Goal: Task Accomplishment & Management: Complete application form

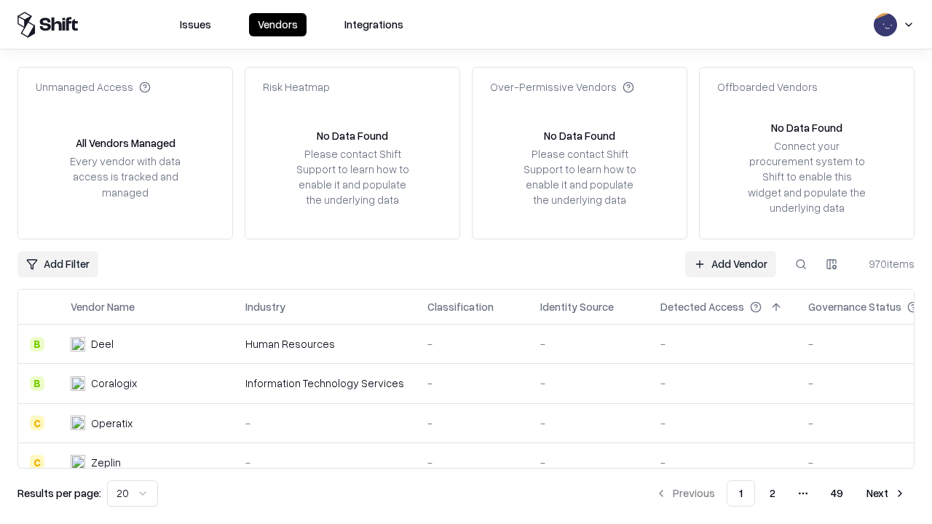
click at [731, 264] on link "Add Vendor" at bounding box center [730, 264] width 91 height 26
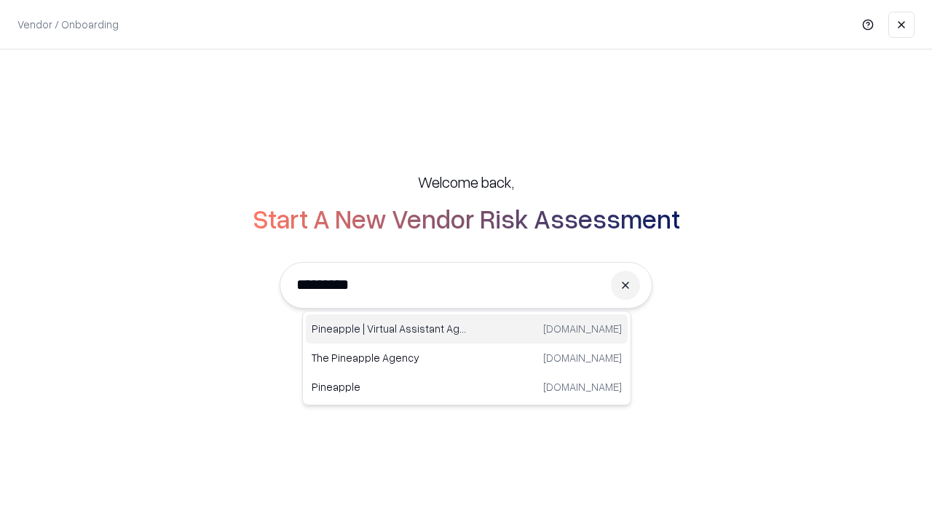
click at [467, 329] on div "Pineapple | Virtual Assistant Agency [DOMAIN_NAME]" at bounding box center [467, 329] width 322 height 29
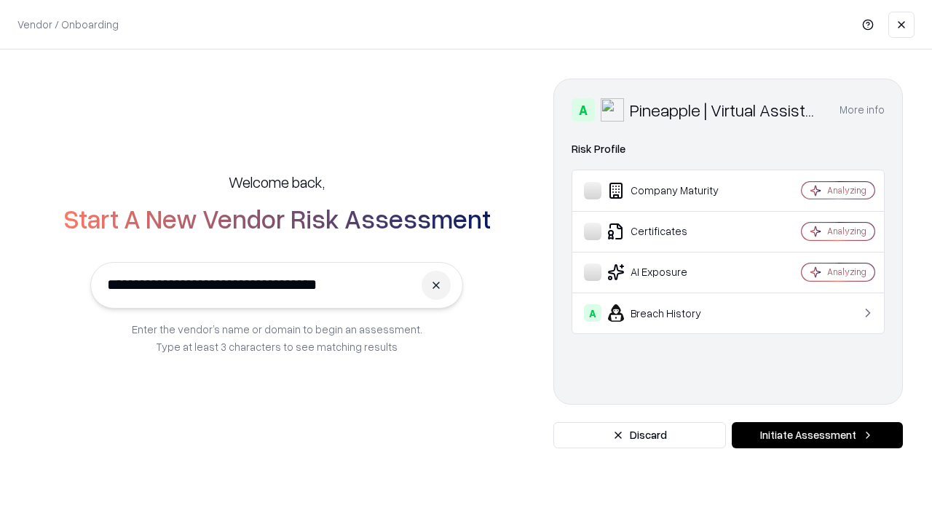
type input "**********"
click at [817, 436] on button "Initiate Assessment" at bounding box center [817, 435] width 171 height 26
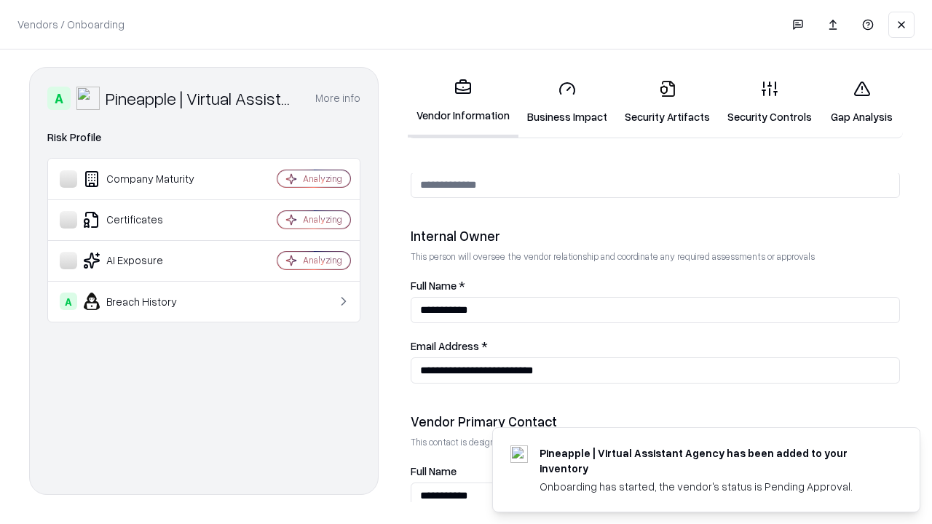
scroll to position [755, 0]
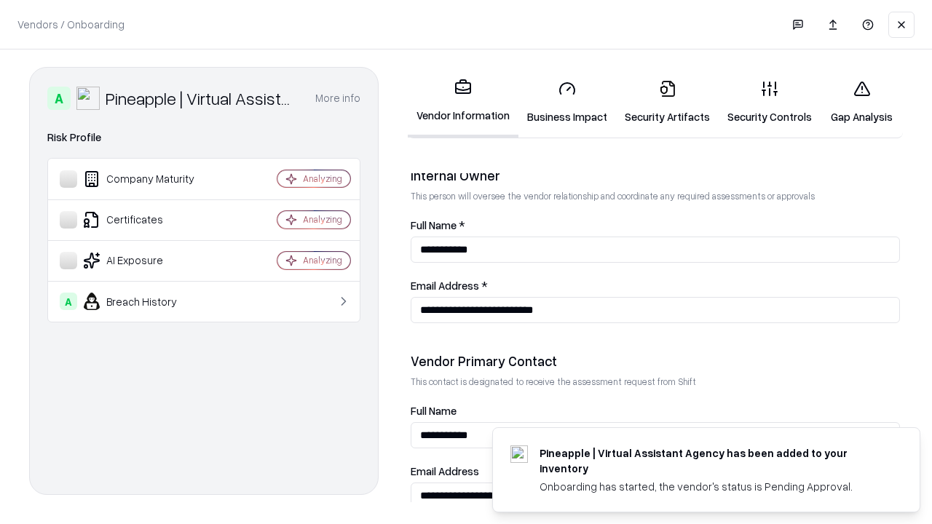
click at [567, 102] on link "Business Impact" at bounding box center [568, 102] width 98 height 68
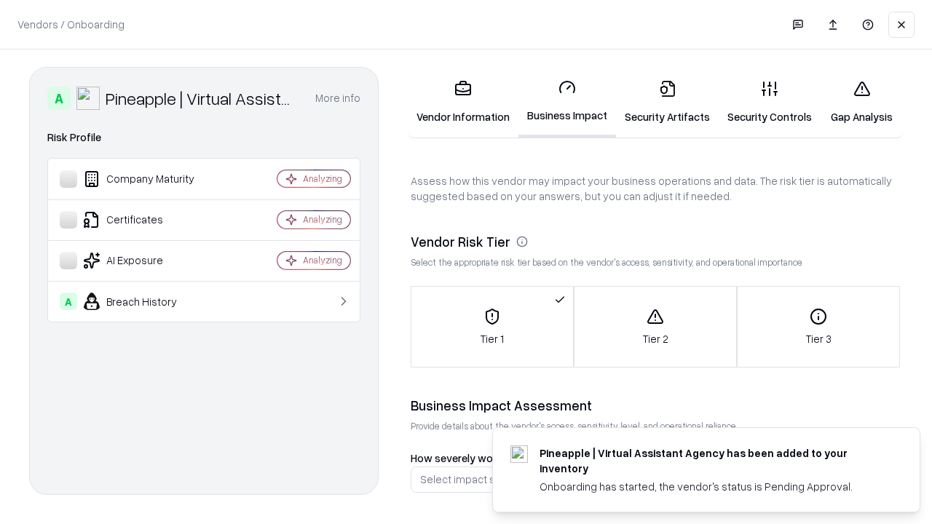
click at [862, 102] on link "Gap Analysis" at bounding box center [862, 102] width 82 height 68
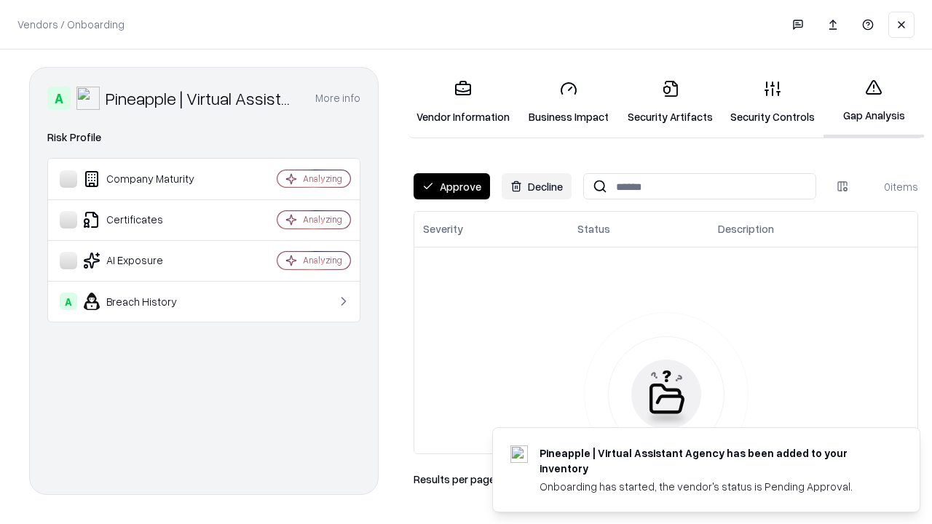
click at [452, 186] on button "Approve" at bounding box center [452, 186] width 76 height 26
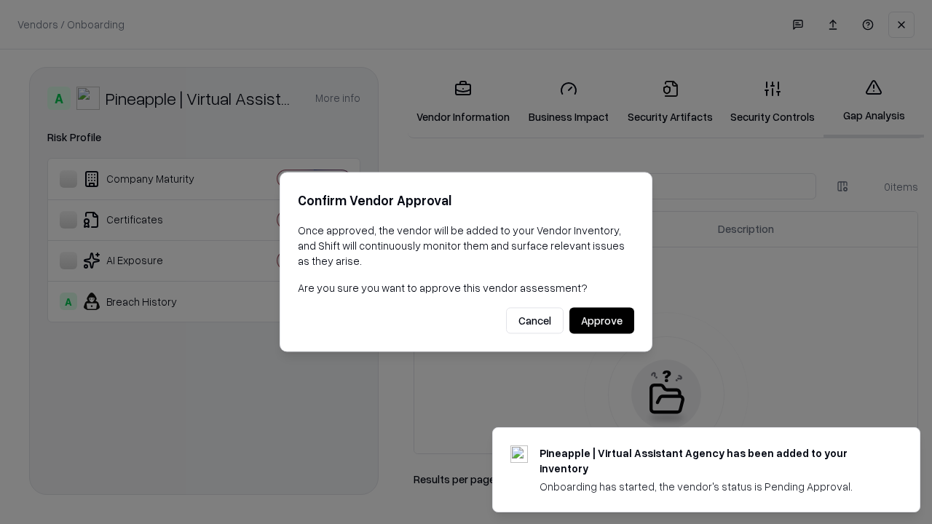
click at [602, 320] on button "Approve" at bounding box center [602, 321] width 65 height 26
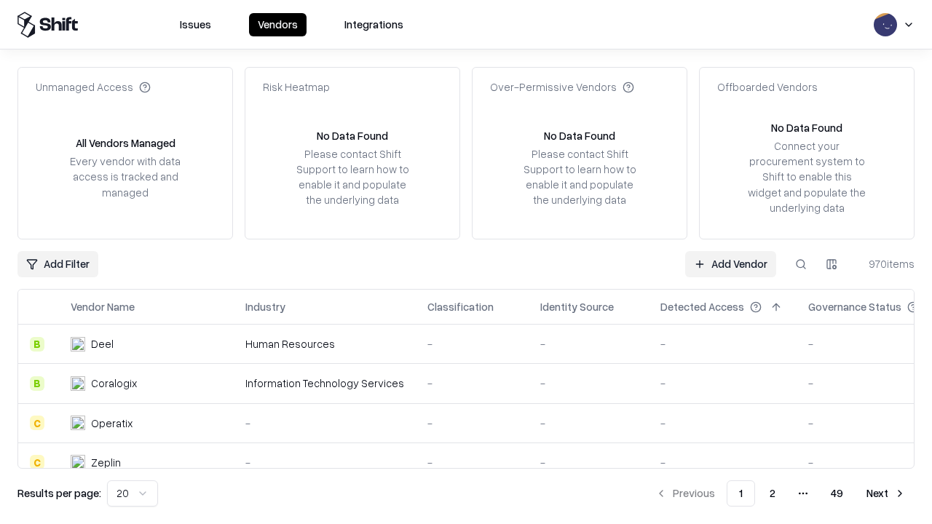
type input "**********"
click at [731, 264] on link "Add Vendor" at bounding box center [730, 264] width 91 height 26
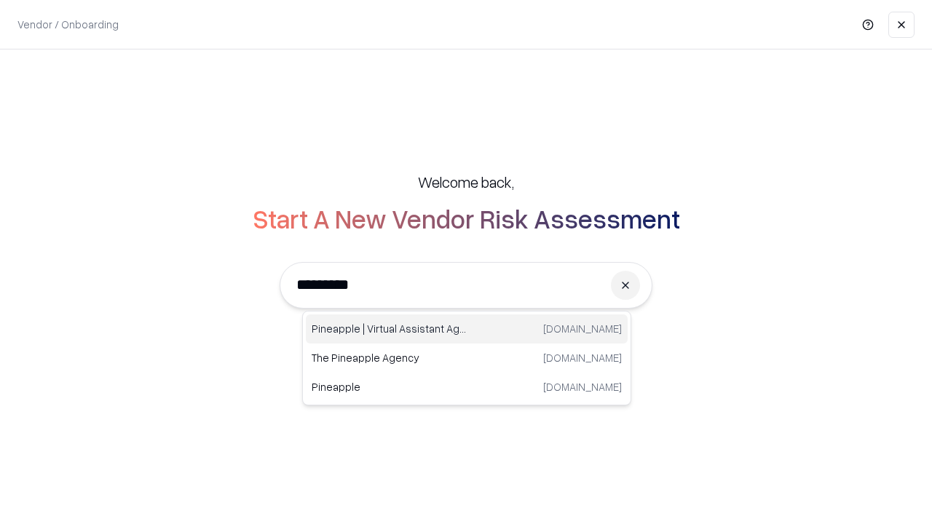
click at [467, 329] on div "Pineapple | Virtual Assistant Agency [DOMAIN_NAME]" at bounding box center [467, 329] width 322 height 29
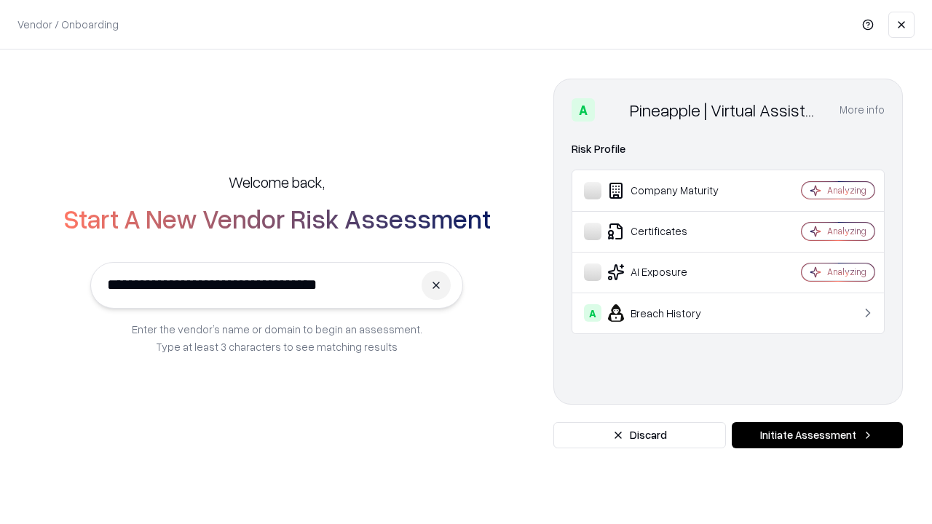
type input "**********"
click at [817, 436] on button "Initiate Assessment" at bounding box center [817, 435] width 171 height 26
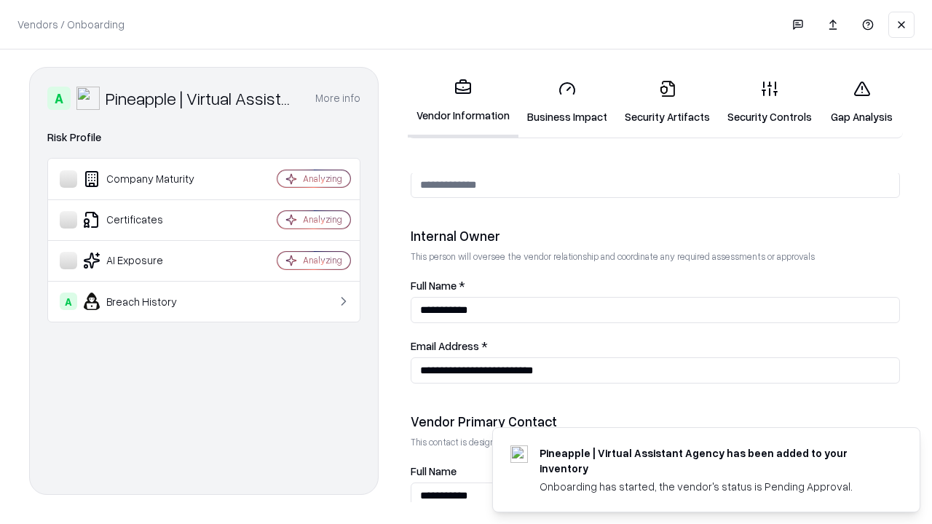
scroll to position [755, 0]
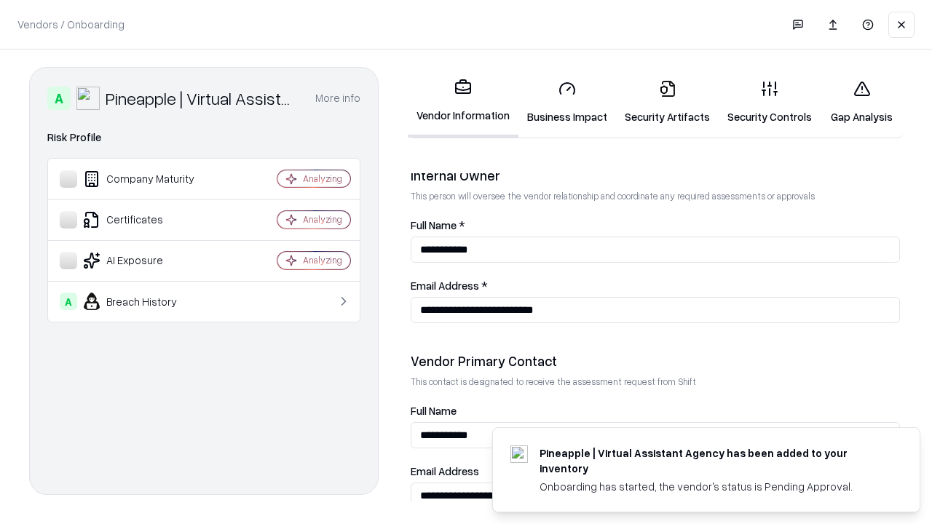
click at [862, 102] on link "Gap Analysis" at bounding box center [862, 102] width 82 height 68
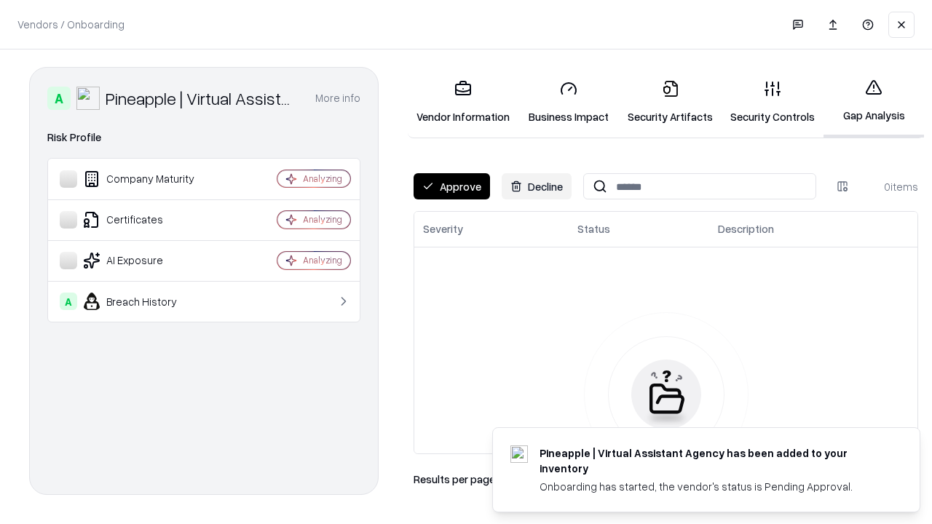
click at [452, 186] on button "Approve" at bounding box center [452, 186] width 76 height 26
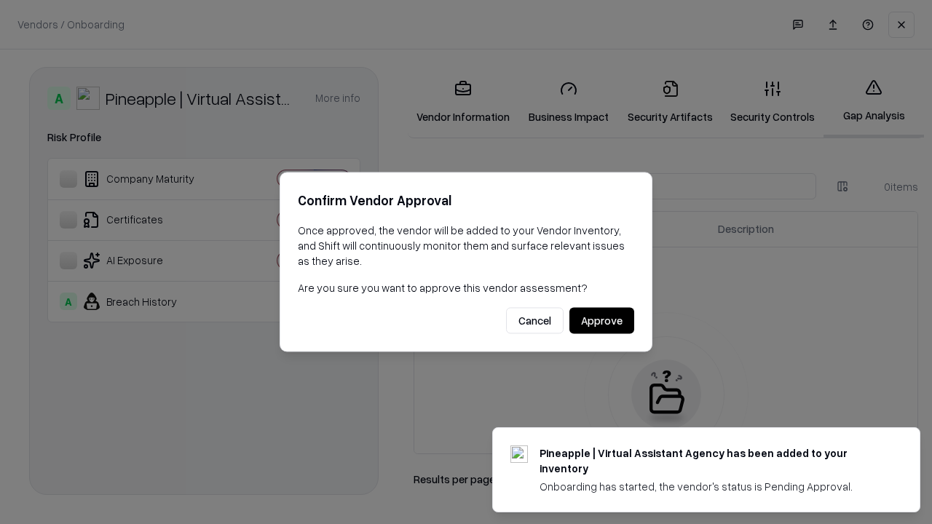
click at [602, 320] on button "Approve" at bounding box center [602, 321] width 65 height 26
